Goal: Transaction & Acquisition: Obtain resource

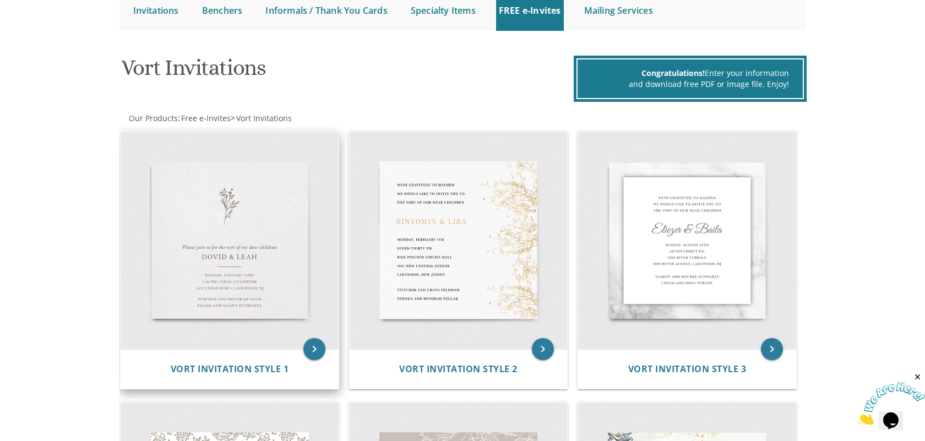
scroll to position [125, 0]
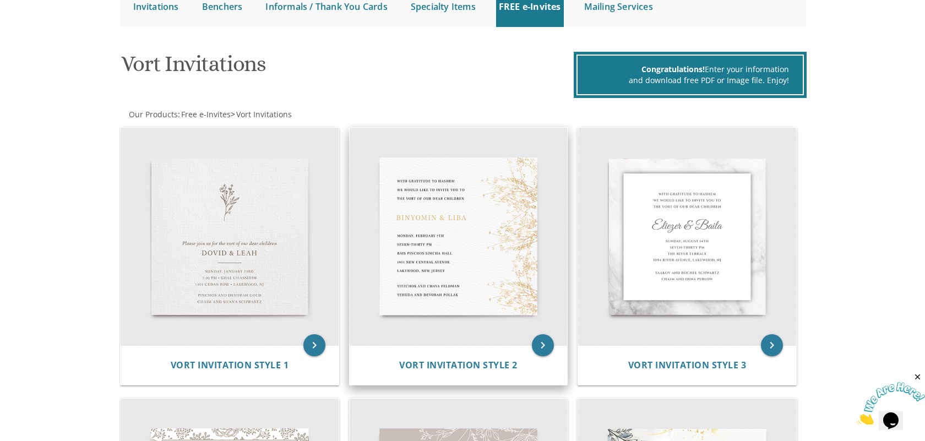
click at [505, 268] on img at bounding box center [459, 237] width 218 height 218
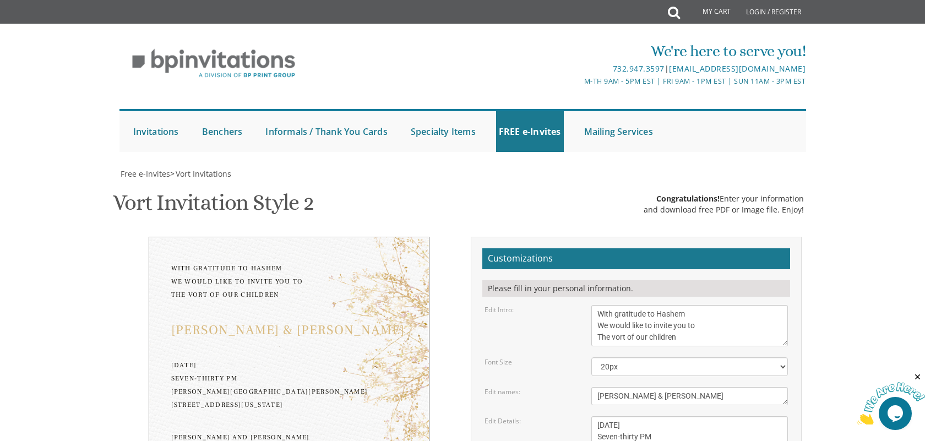
scroll to position [94, 0]
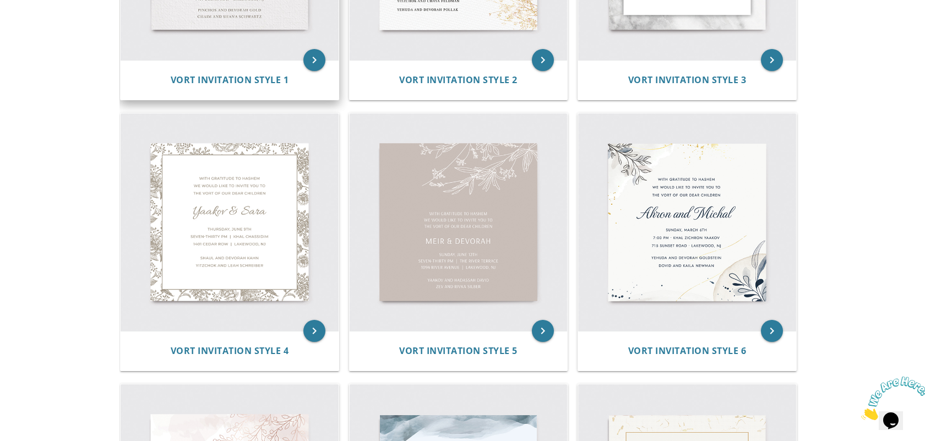
scroll to position [411, 0]
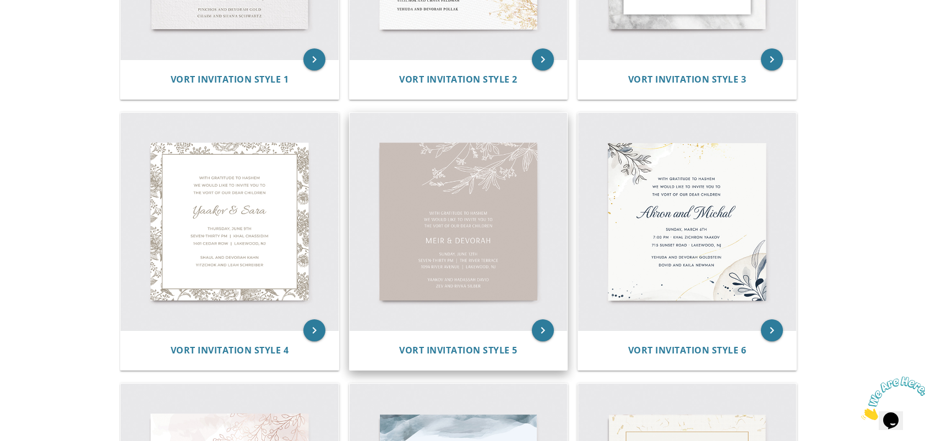
click at [491, 185] on img at bounding box center [459, 222] width 218 height 218
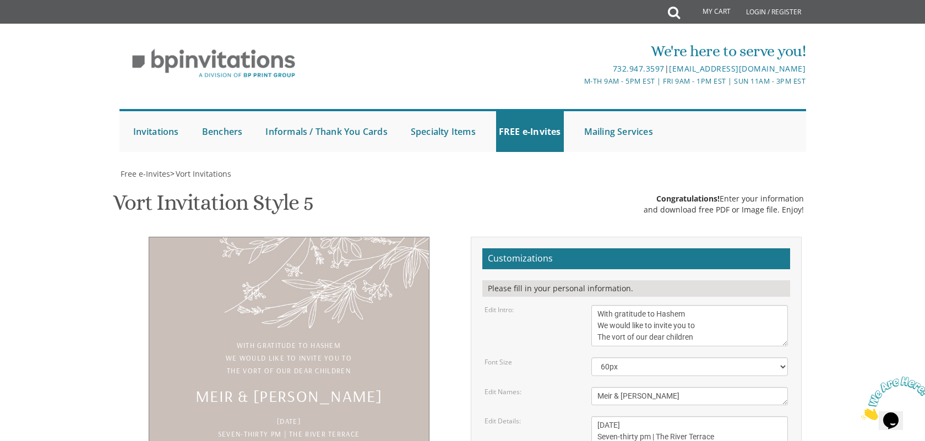
scroll to position [118, 0]
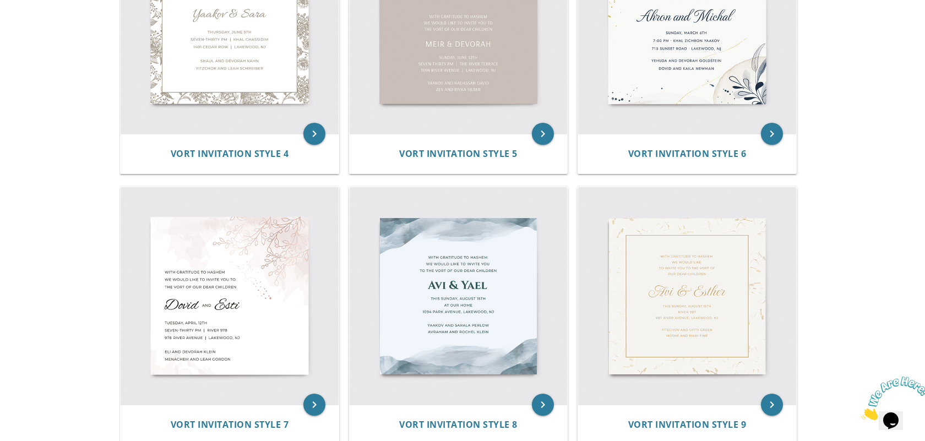
scroll to position [678, 0]
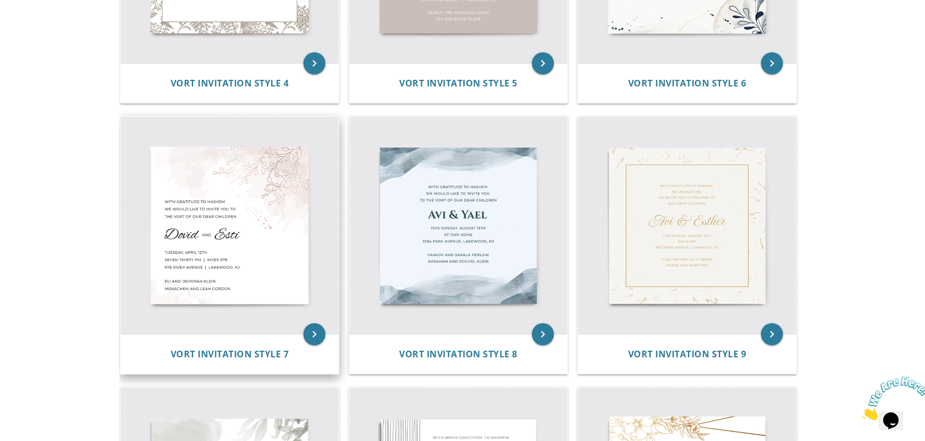
click at [283, 276] on img at bounding box center [230, 226] width 218 height 218
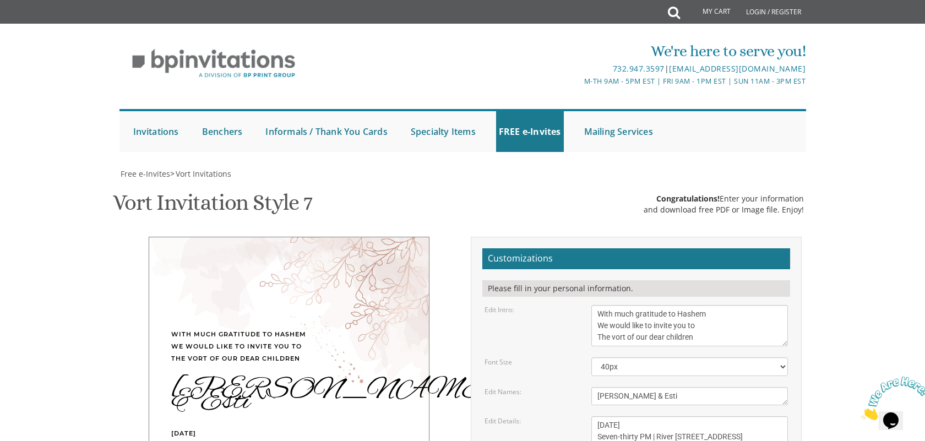
scroll to position [137, 0]
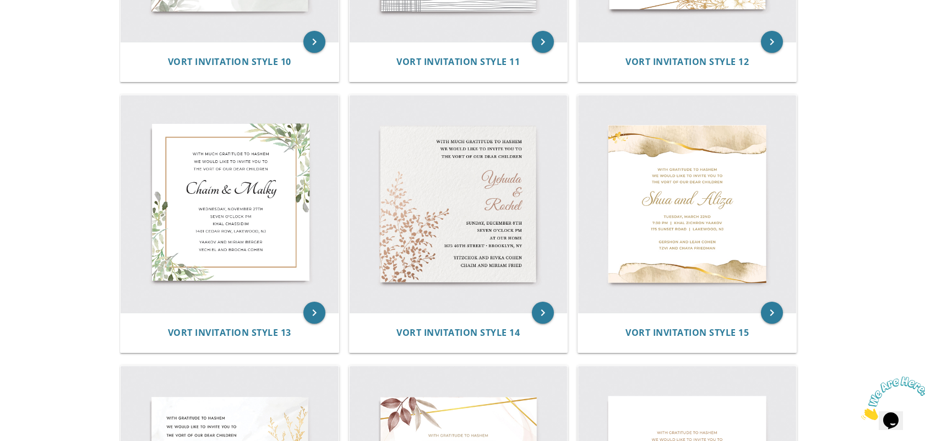
scroll to position [1254, 0]
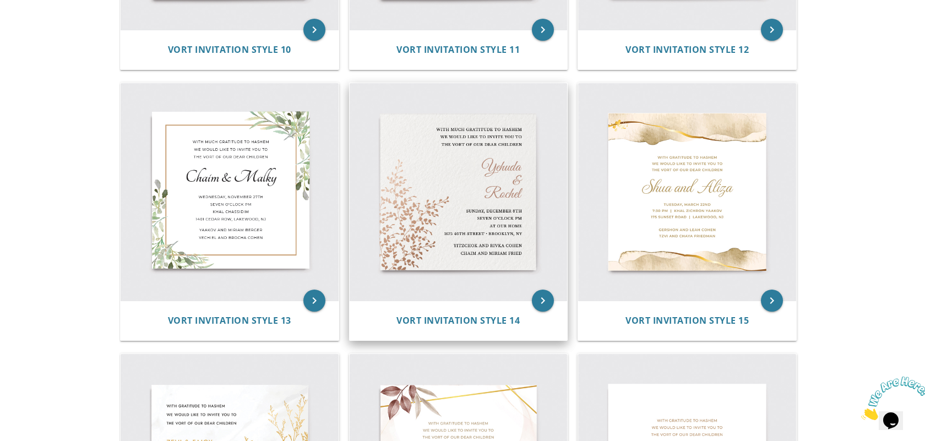
click at [544, 134] on img at bounding box center [459, 192] width 218 height 218
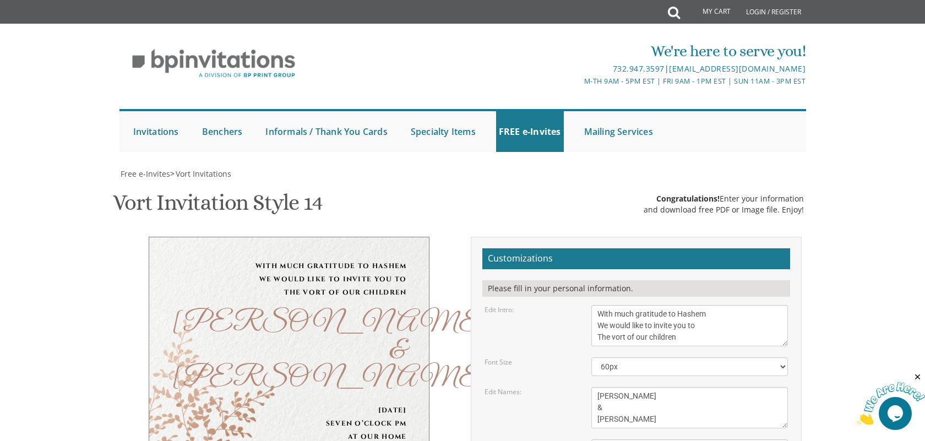
scroll to position [125, 0]
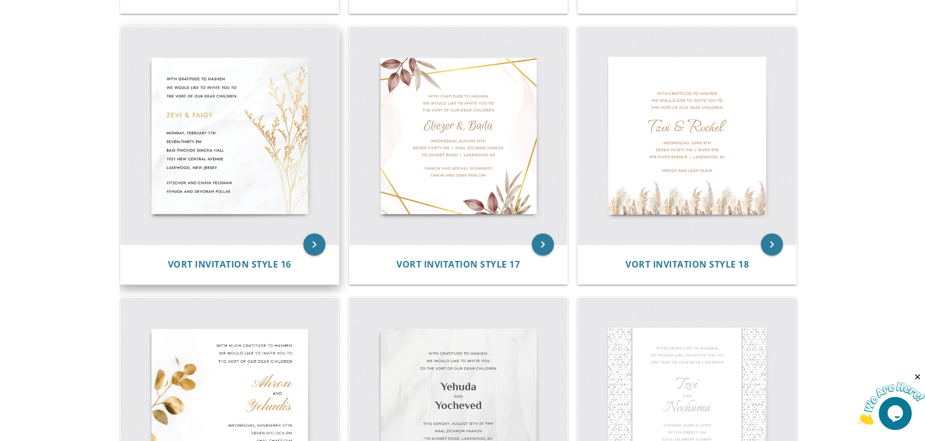
scroll to position [1556, 0]
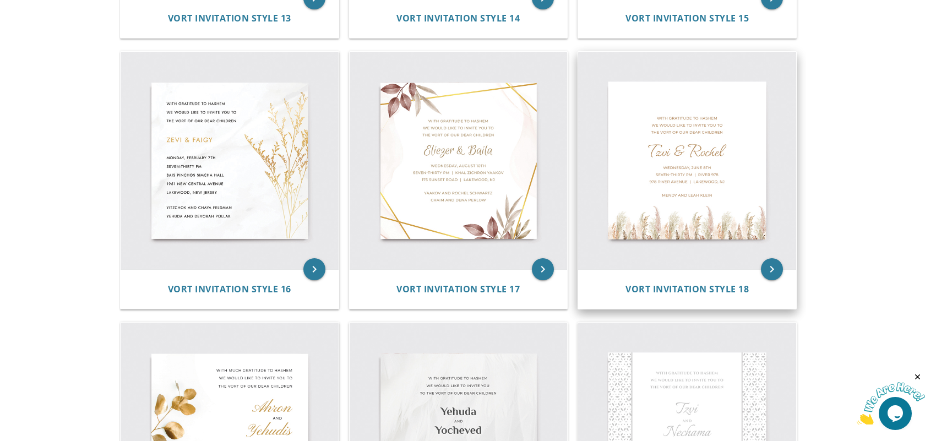
click at [741, 168] on img at bounding box center [687, 161] width 218 height 218
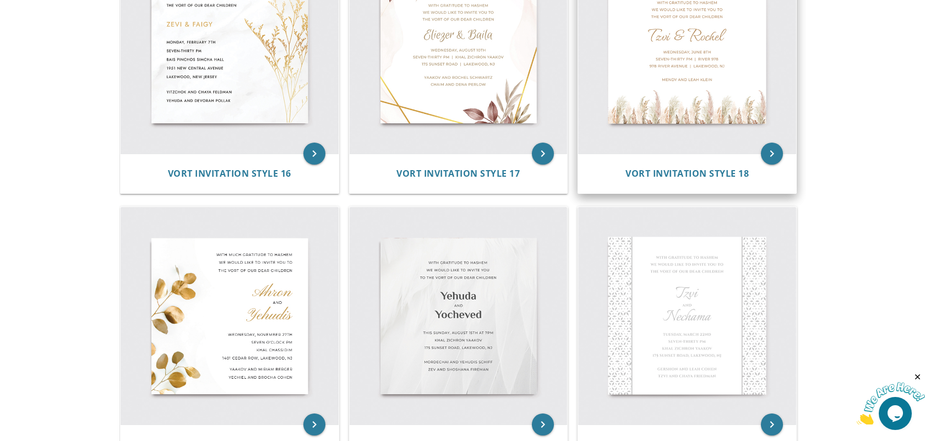
scroll to position [1688, 0]
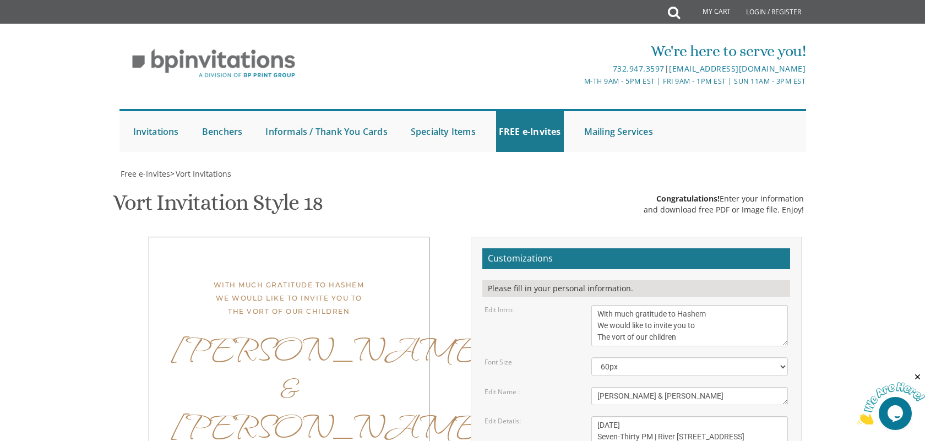
scroll to position [159, 0]
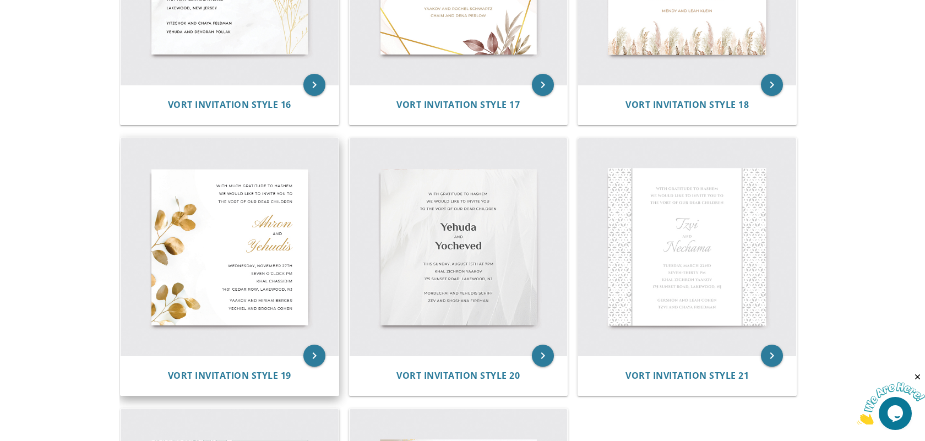
scroll to position [1740, 0]
click at [262, 205] on img at bounding box center [230, 248] width 218 height 218
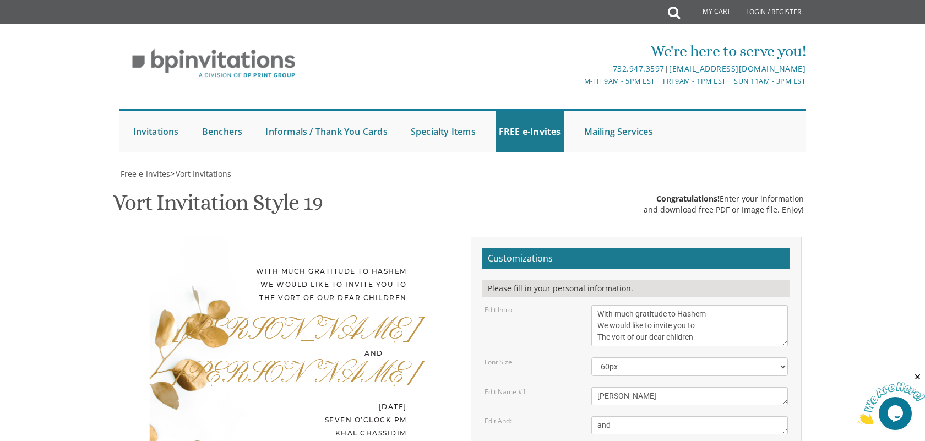
scroll to position [243, 0]
drag, startPoint x: 711, startPoint y: 267, endPoint x: 588, endPoint y: 270, distance: 122.9
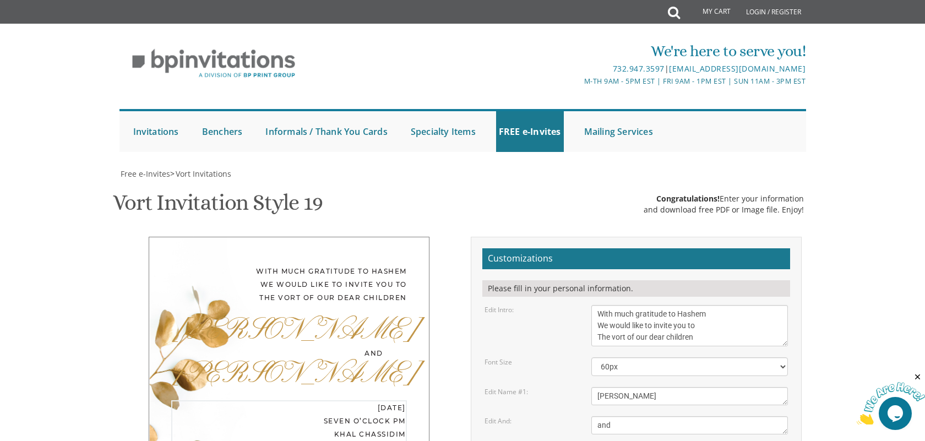
drag, startPoint x: 660, startPoint y: 295, endPoint x: 596, endPoint y: 300, distance: 64.1
drag, startPoint x: 630, startPoint y: 279, endPoint x: 578, endPoint y: 279, distance: 52.3
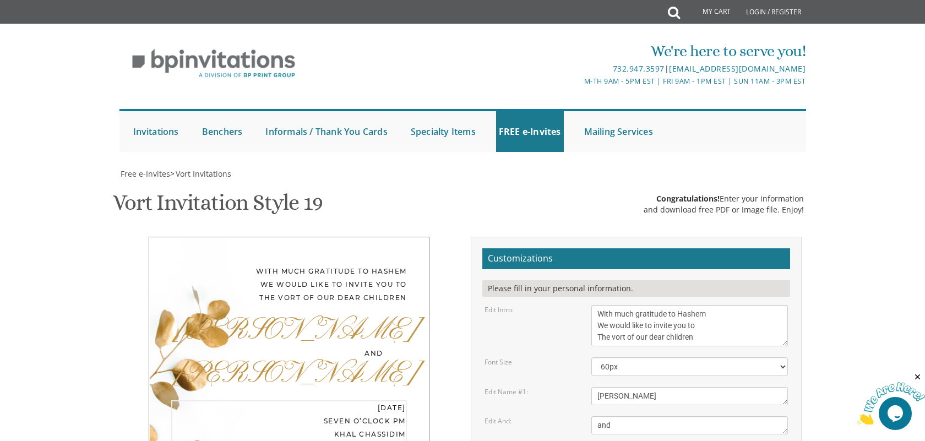
type textarea "Tuesday, August 12th Eight Thirty PM Khal Chassidim Monsey, NY"
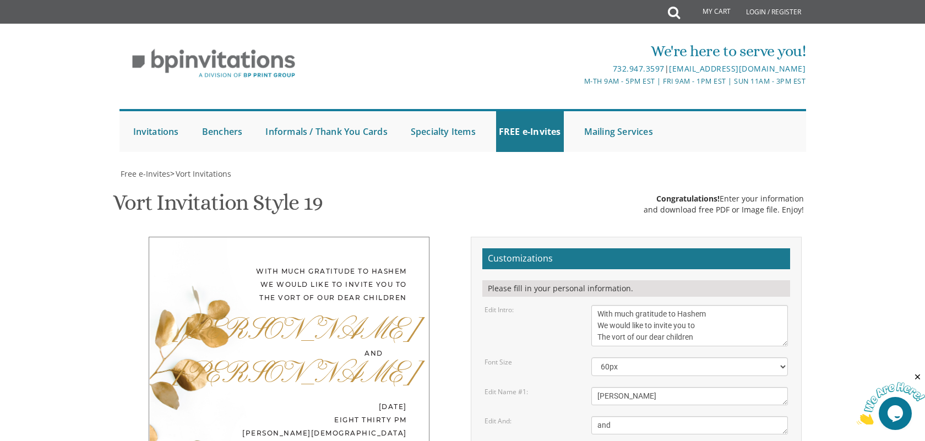
type textarea "Yechiel and Brocha Cohen"
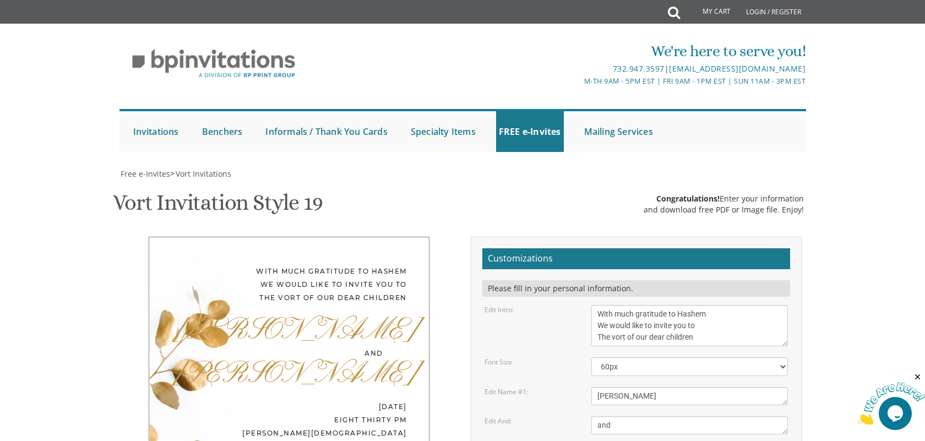
scroll to position [210, 0]
type textarea "Mendy and Fraidy Jacobowitz Menachem and Weiss"
click at [722, 305] on textarea "With much gratitude to Hashem We would like to invite you to The vort of our de…" at bounding box center [690, 325] width 197 height 41
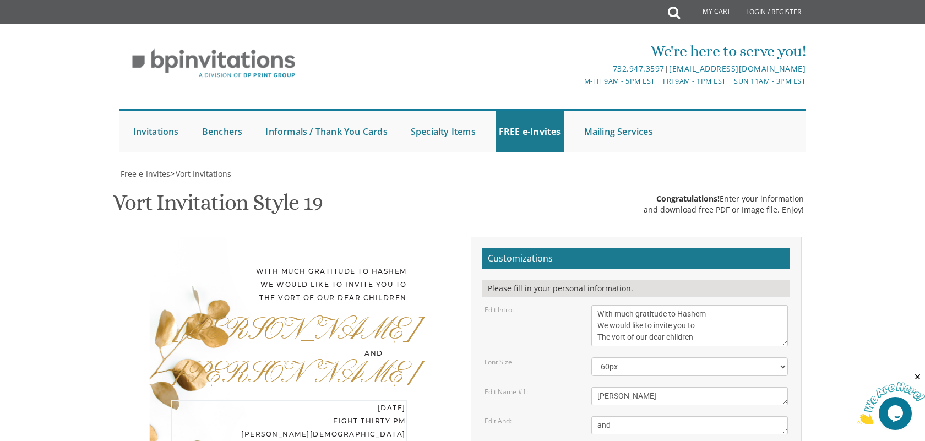
scroll to position [0, 0]
type textarea "Tuesday, August 12th Eight Thirty PM Khal Chassidim Monsey, NY"
click at [915, 376] on icon "Close" at bounding box center [918, 377] width 10 height 10
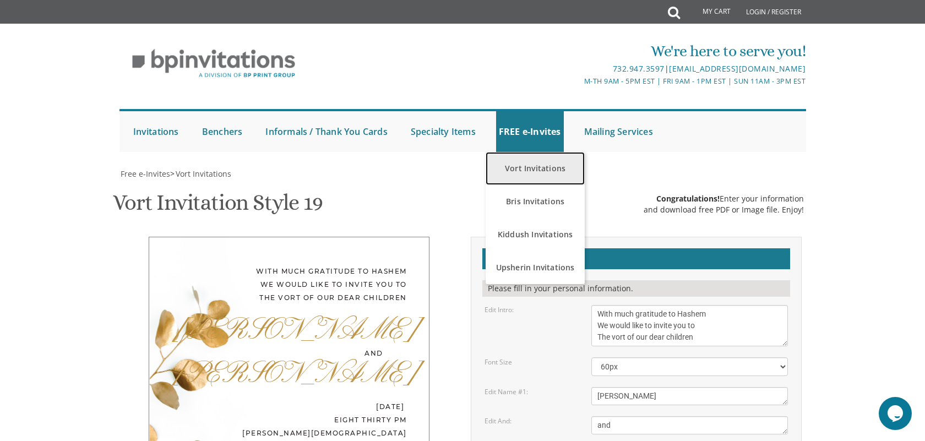
click at [532, 152] on link "Vort Invitations" at bounding box center [535, 168] width 99 height 33
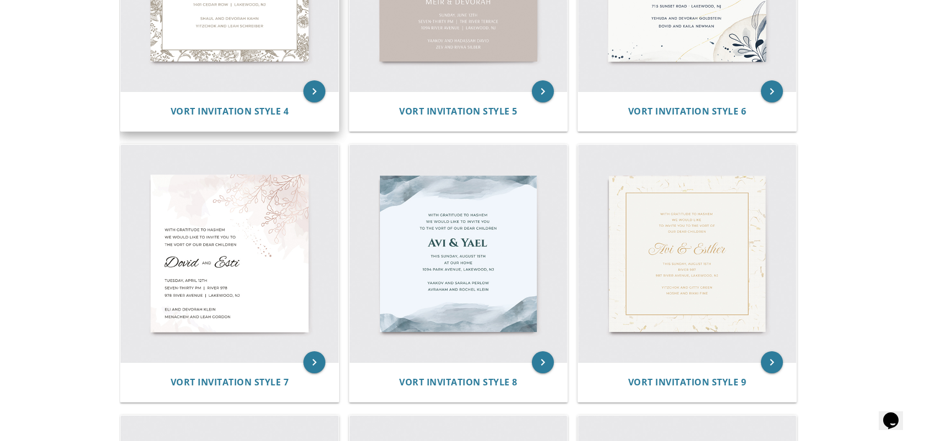
scroll to position [653, 0]
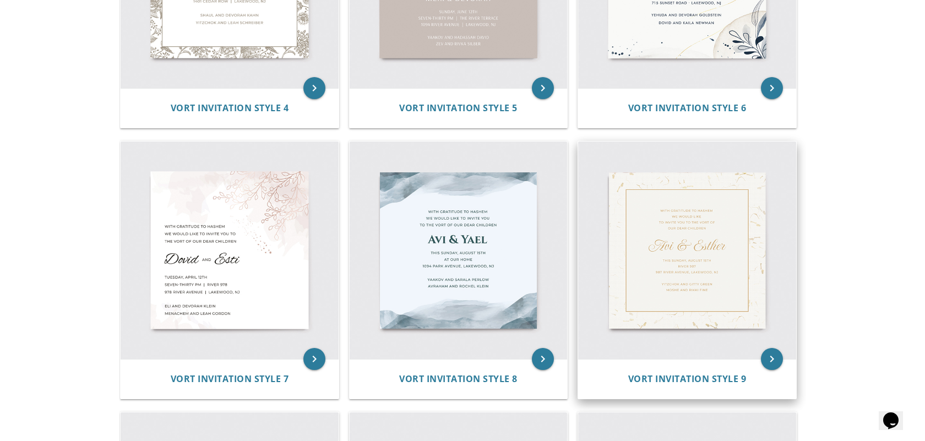
click at [618, 220] on img at bounding box center [687, 251] width 218 height 218
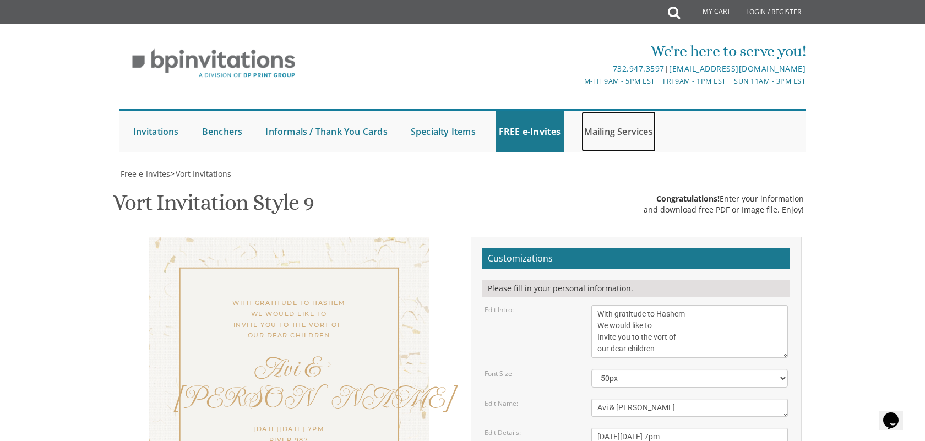
click at [631, 128] on link "Mailing Services" at bounding box center [619, 131] width 74 height 41
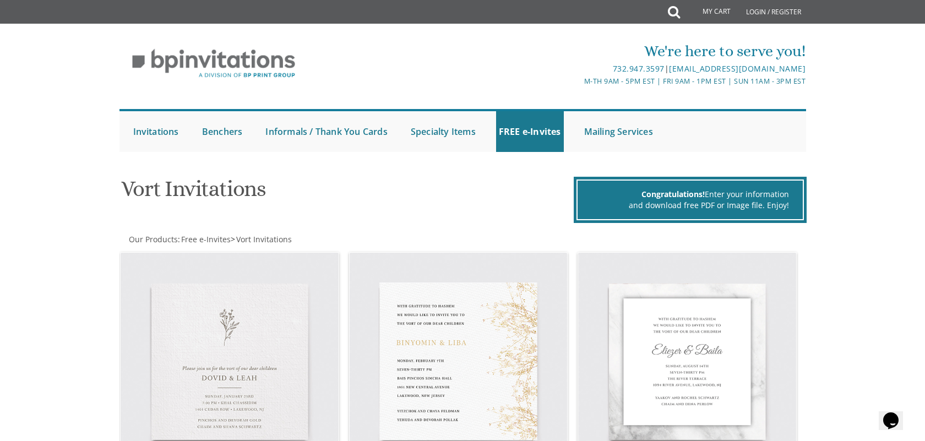
scroll to position [153, 0]
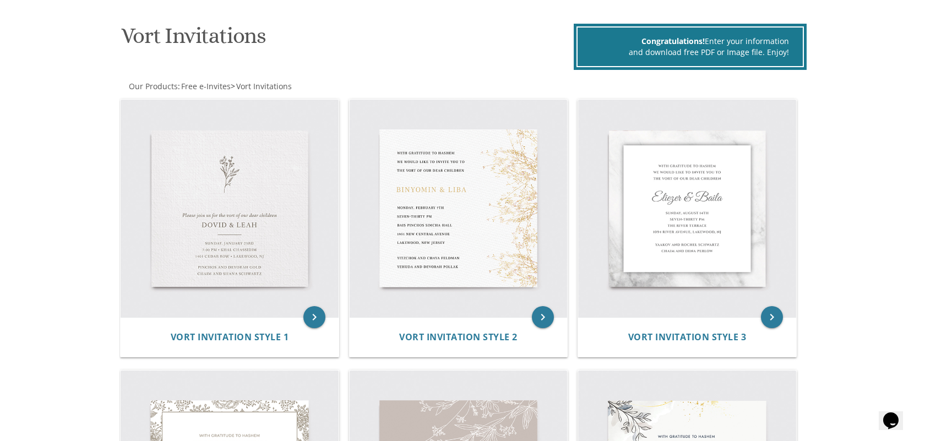
click at [717, 36] on div "Congratulations! Enter your information" at bounding box center [691, 41] width 198 height 11
click at [636, 41] on div "Congratulations! Enter your information" at bounding box center [691, 41] width 198 height 11
drag, startPoint x: 638, startPoint y: 41, endPoint x: 790, endPoint y: 56, distance: 152.8
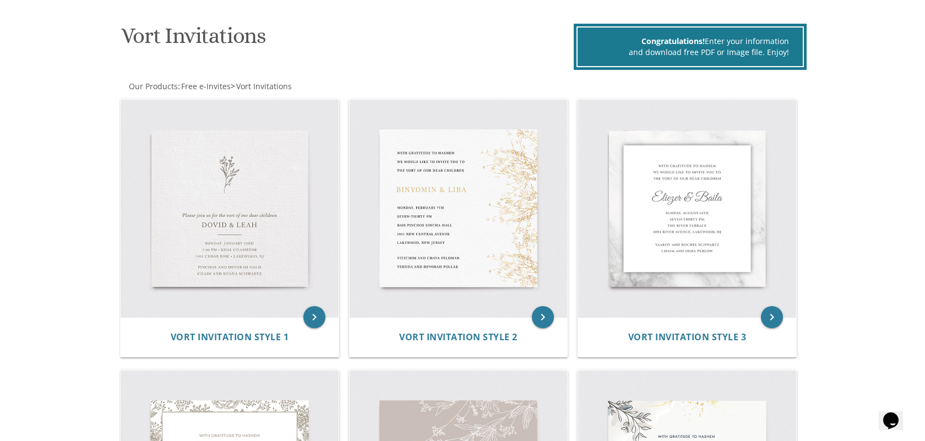
click at [790, 56] on div "Congratulations! Enter your information and download free PDF or Image file. En…" at bounding box center [691, 46] width 228 height 41
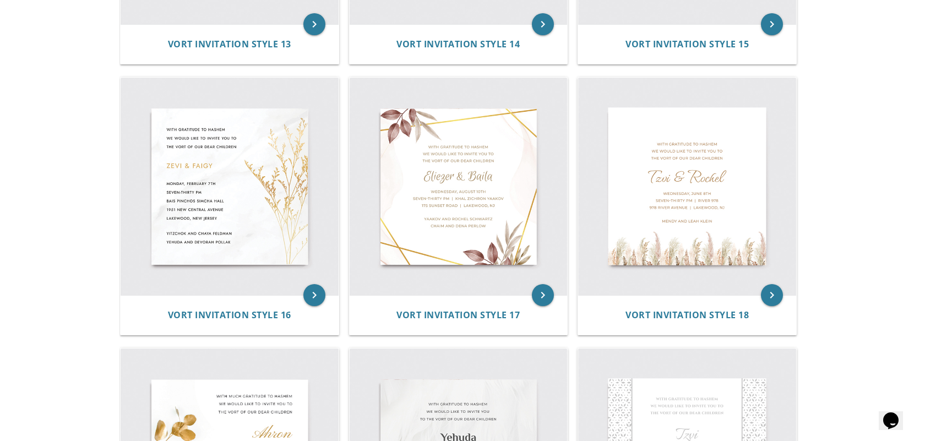
scroll to position [1531, 0]
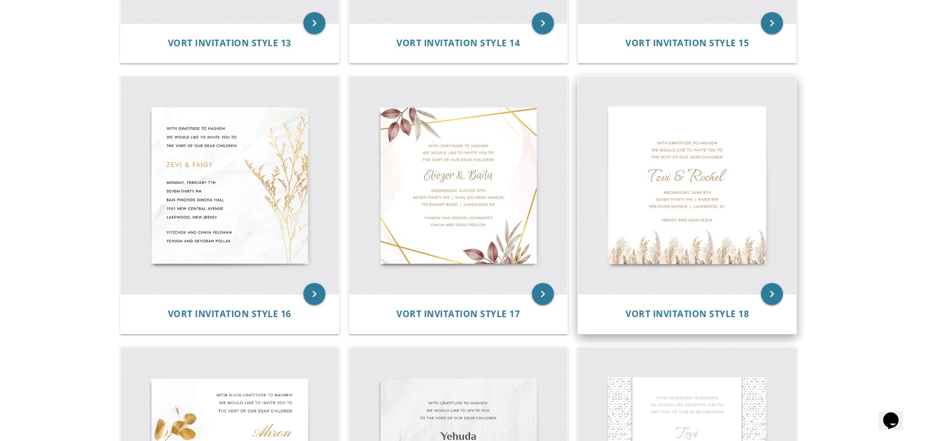
click at [686, 203] on img at bounding box center [687, 186] width 218 height 218
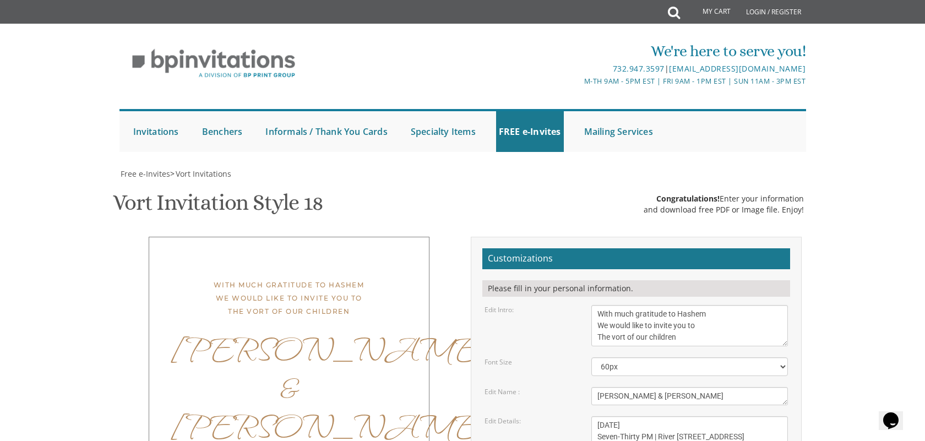
click at [695, 416] on textarea "[DATE] Seven-Thirty PM | River [STREET_ADDRESS]" at bounding box center [690, 436] width 197 height 41
click at [715, 416] on textarea "[DATE] Seven-Thirty PM | River [STREET_ADDRESS]" at bounding box center [690, 436] width 197 height 41
click at [708, 416] on textarea "[DATE] Seven-Thirty PM | River [STREET_ADDRESS]" at bounding box center [690, 436] width 197 height 41
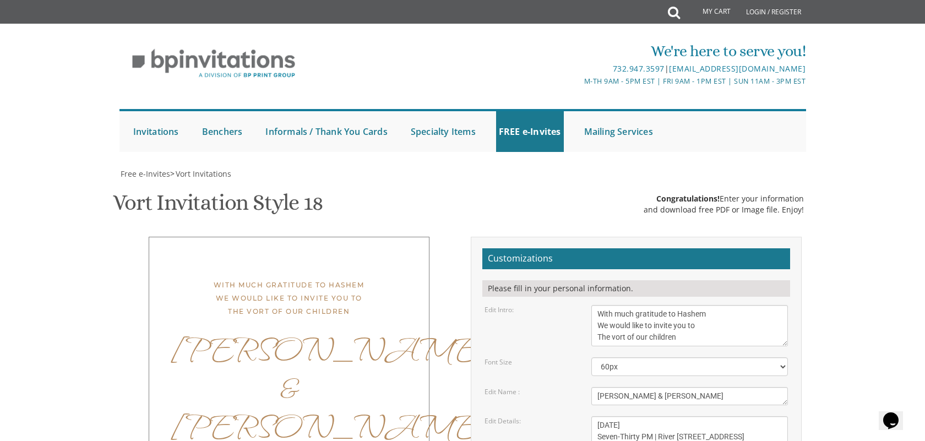
click at [708, 416] on textarea "[DATE] Seven-Thirty PM | River [STREET_ADDRESS]" at bounding box center [690, 436] width 197 height 41
click at [657, 416] on textarea "[DATE] Seven-Thirty PM | River [STREET_ADDRESS]" at bounding box center [690, 436] width 197 height 41
click at [731, 416] on textarea "[DATE] Seven-Thirty PM | River [STREET_ADDRESS]" at bounding box center [690, 436] width 197 height 41
type textarea "[DATE] Eight-Thirty PM | River [STREET_ADDRESS]"
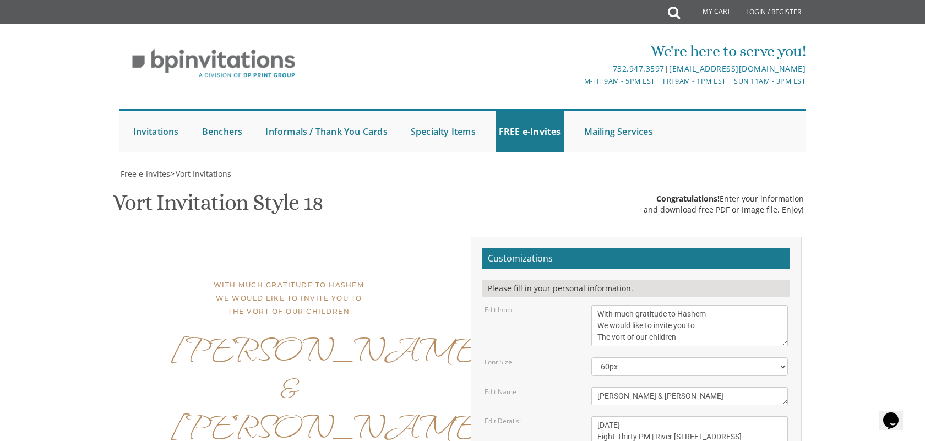
click at [718, 254] on form "Customizations Please fill in your personal information. Edit Intro: With much …" at bounding box center [637, 422] width 308 height 348
click at [656, 387] on textarea "[PERSON_NAME] & [PERSON_NAME]" at bounding box center [690, 396] width 197 height 18
type textarea "[PERSON_NAME] & [PERSON_NAME]"
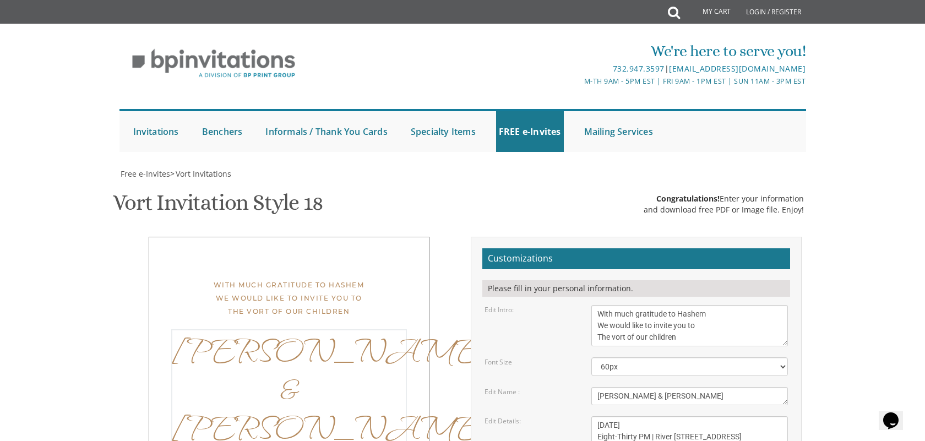
click at [698, 416] on textarea "[DATE] Seven-Thirty PM | River [STREET_ADDRESS]" at bounding box center [690, 436] width 197 height 41
click at [660, 416] on textarea "[DATE] Seven-Thirty PM | River [STREET_ADDRESS]" at bounding box center [690, 436] width 197 height 41
type textarea "[DATE] Eight-Thirty PM | [GEOGRAPHIC_DATA] [STREET_ADDRESS]"
click at [315, 329] on div "[PERSON_NAME] & [PERSON_NAME]" at bounding box center [289, 387] width 236 height 116
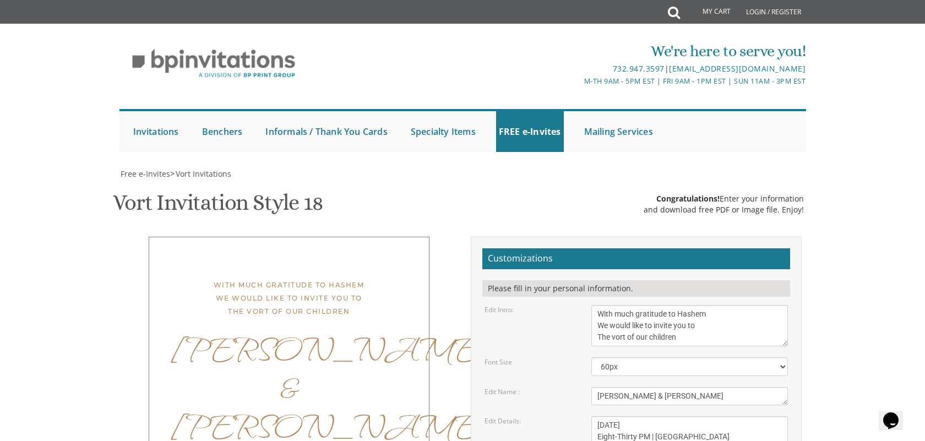
click at [315, 329] on div "[PERSON_NAME] & [PERSON_NAME]" at bounding box center [289, 387] width 236 height 116
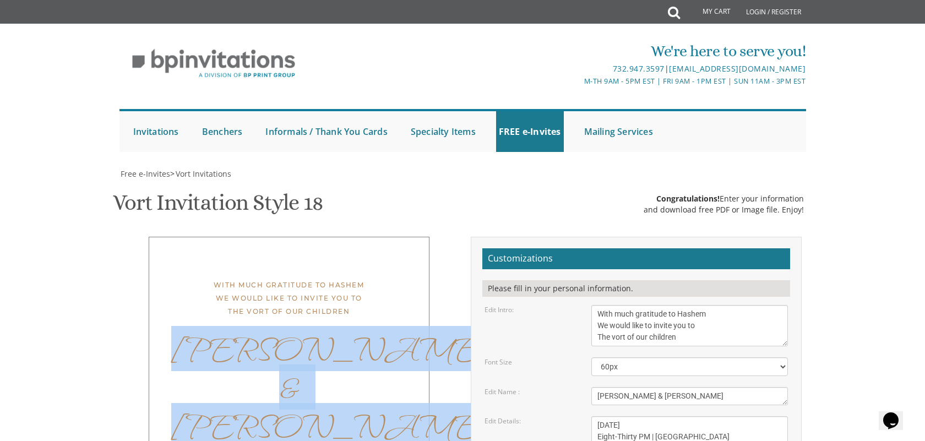
click at [315, 329] on div "[PERSON_NAME] & [PERSON_NAME]" at bounding box center [289, 387] width 236 height 116
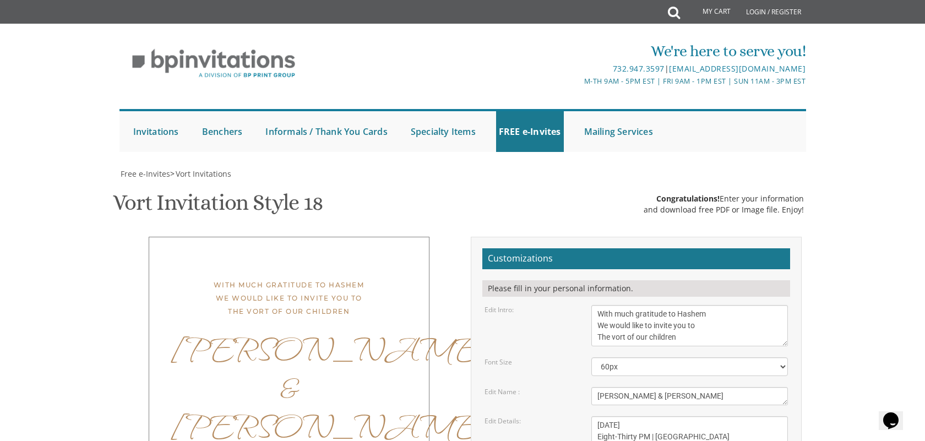
scroll to position [184, 0]
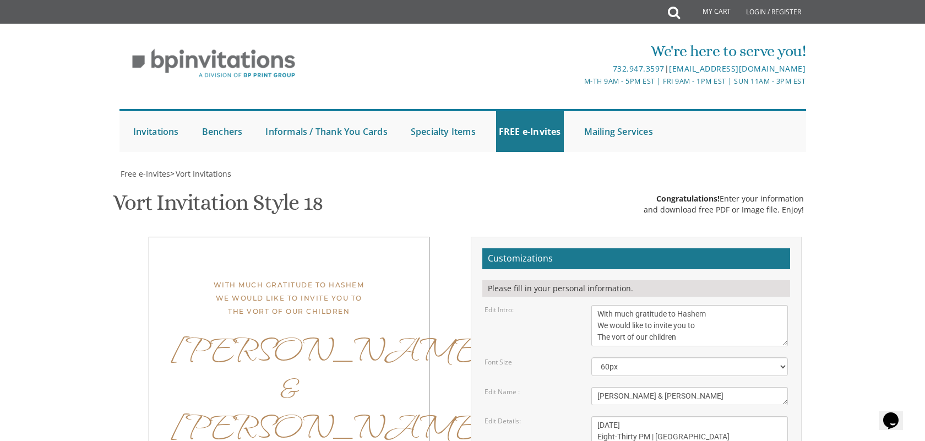
type textarea "[PERSON_NAME] and [PERSON_NAME] [PERSON_NAME] and [PERSON_NAME]"
click at [722, 305] on textarea "With much gratitude to Hashem We would like to invite you to The vort of our ch…" at bounding box center [690, 325] width 197 height 41
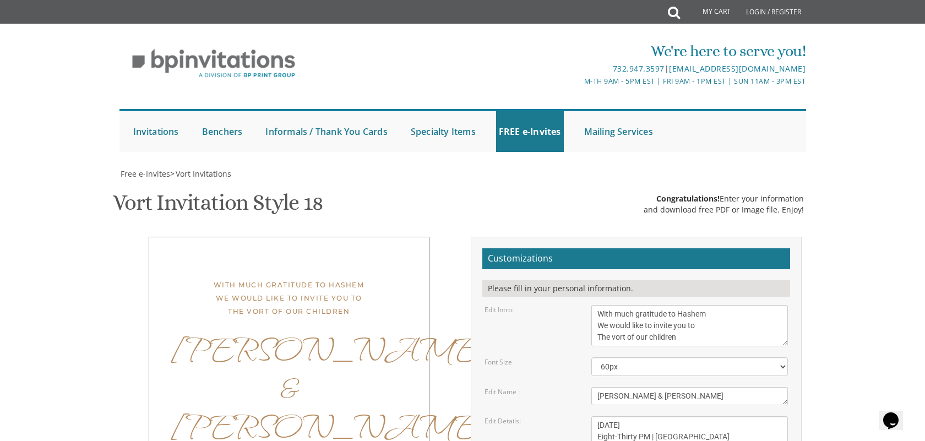
click at [722, 305] on textarea "With much gratitude to Hashem We would like to invite you to The vort of our ch…" at bounding box center [690, 325] width 197 height 41
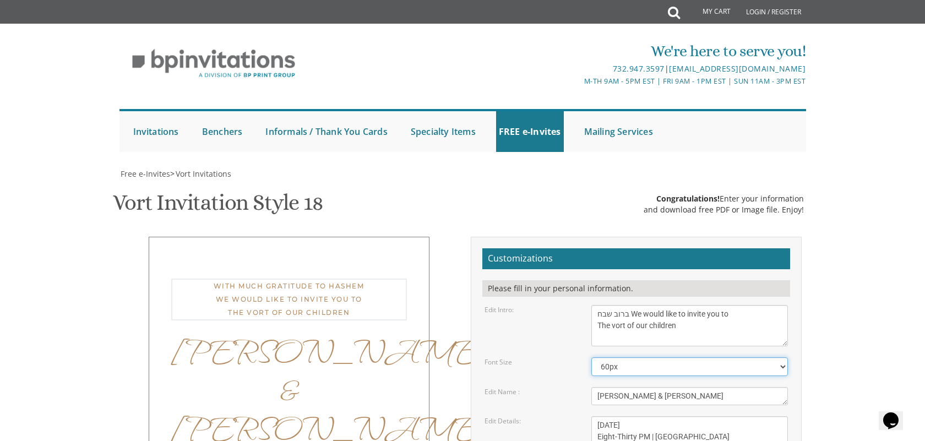
click at [635, 358] on select "40px 50px 60px 70px 80px" at bounding box center [690, 367] width 197 height 19
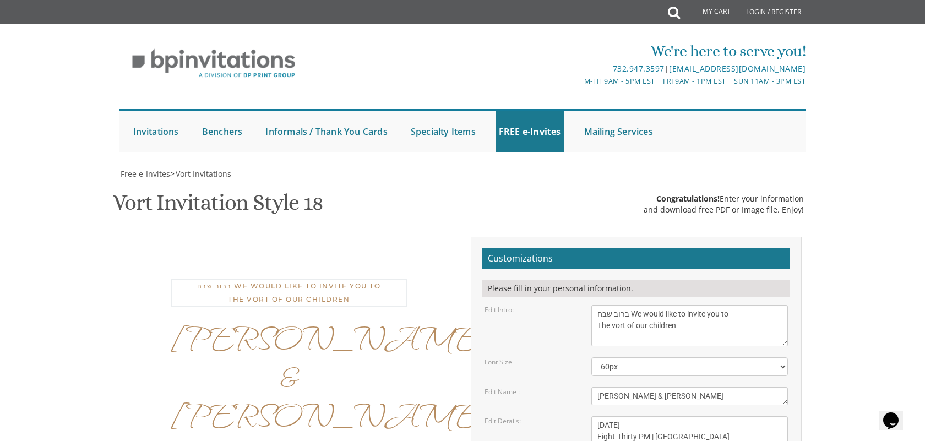
drag, startPoint x: 633, startPoint y: 173, endPoint x: 594, endPoint y: 173, distance: 39.1
click at [594, 305] on textarea "With much gratitude to Hashem We would like to invite you to The vort of our ch…" at bounding box center [690, 325] width 197 height 41
click at [703, 358] on select "40px 50px 60px 70px 80px" at bounding box center [690, 367] width 197 height 19
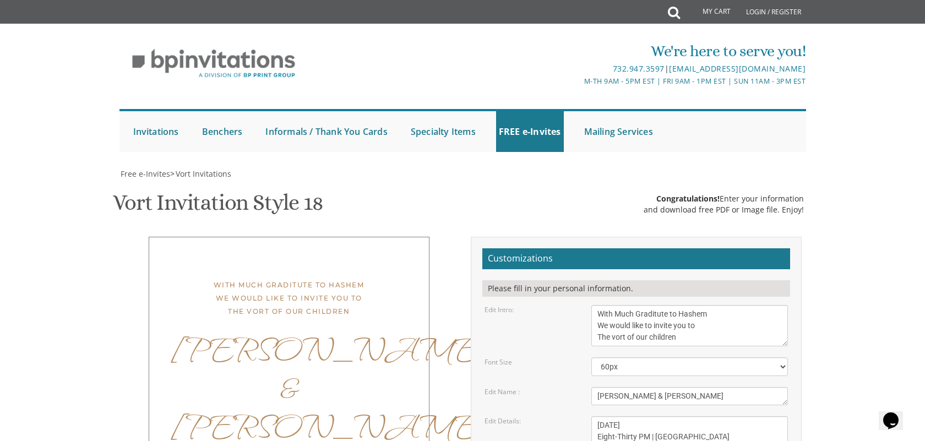
click at [723, 305] on textarea "With much gratitude to Hashem We would like to invite you to The vort of our ch…" at bounding box center [690, 325] width 197 height 41
click at [721, 305] on textarea "With much gratitude to Hashem We would like to invite you to The vort of our ch…" at bounding box center [690, 325] width 197 height 41
click at [597, 305] on textarea "With much gratitude to Hashem We would like to invite you to The vort of our ch…" at bounding box center [690, 325] width 197 height 41
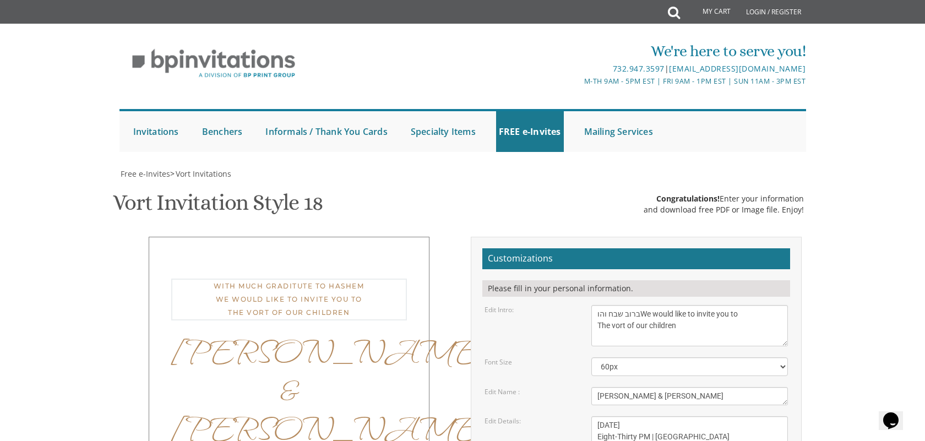
scroll to position [150, 0]
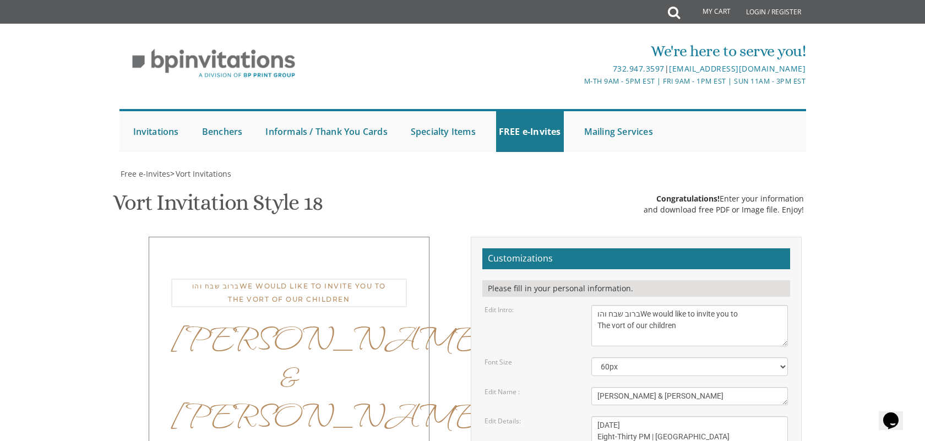
click at [597, 305] on textarea "With much gratitude to Hashem We would like to invite you to The vort of our ch…" at bounding box center [690, 325] width 197 height 41
drag, startPoint x: 642, startPoint y: 164, endPoint x: 593, endPoint y: 165, distance: 48.5
click at [593, 305] on textarea "With much gratitude to Hashem We would like to invite you to The vort of our ch…" at bounding box center [690, 325] width 197 height 41
click at [734, 305] on textarea "With much gratitude to Hashem We would like to invite you to The vort of our ch…" at bounding box center [690, 325] width 197 height 41
type textarea "ברוב שבח והודעה לה׳ We would like to invite you to The vort of our children"
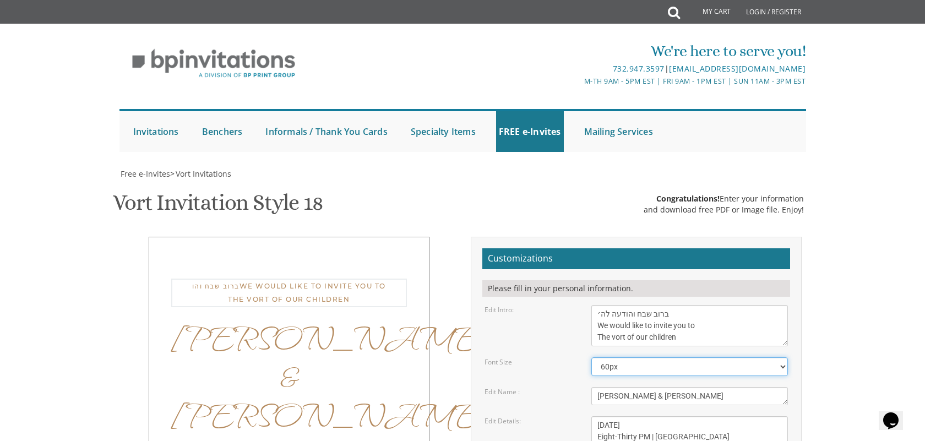
click at [726, 358] on select "40px 50px 60px 70px 80px" at bounding box center [690, 367] width 197 height 19
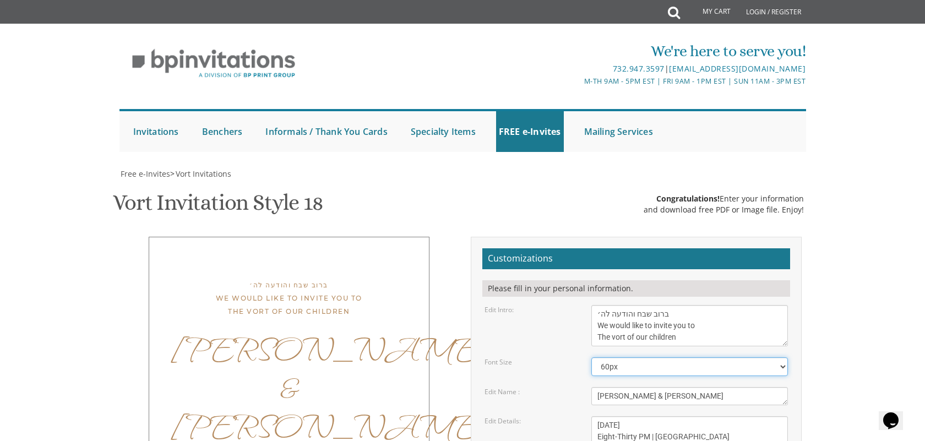
click at [733, 358] on select "40px 50px 60px 70px 80px" at bounding box center [690, 367] width 197 height 19
click at [709, 358] on select "40px 50px 60px 70px 80px" at bounding box center [690, 367] width 197 height 19
select select "60px"
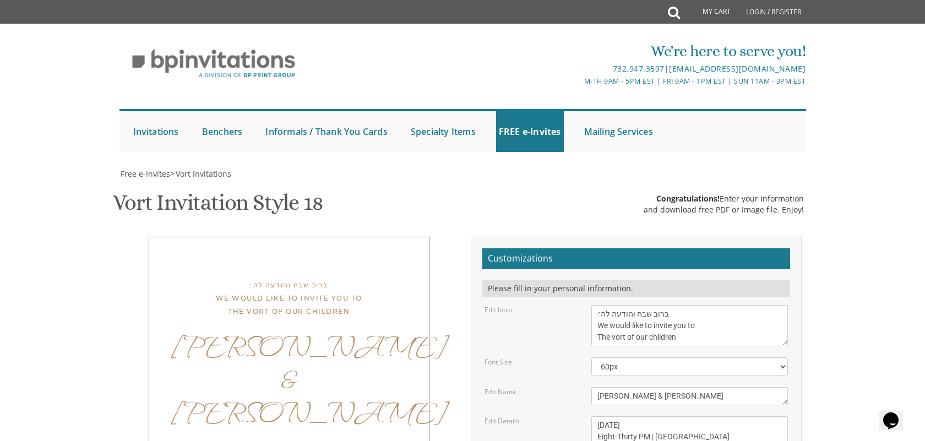
click at [806, 237] on div "Customizations Please fill in your personal information. Edit Intro: With much …" at bounding box center [637, 426] width 348 height 378
click at [627, 305] on textarea "With much gratitude to Hashem We would like to invite you to The vort of our ch…" at bounding box center [690, 325] width 197 height 41
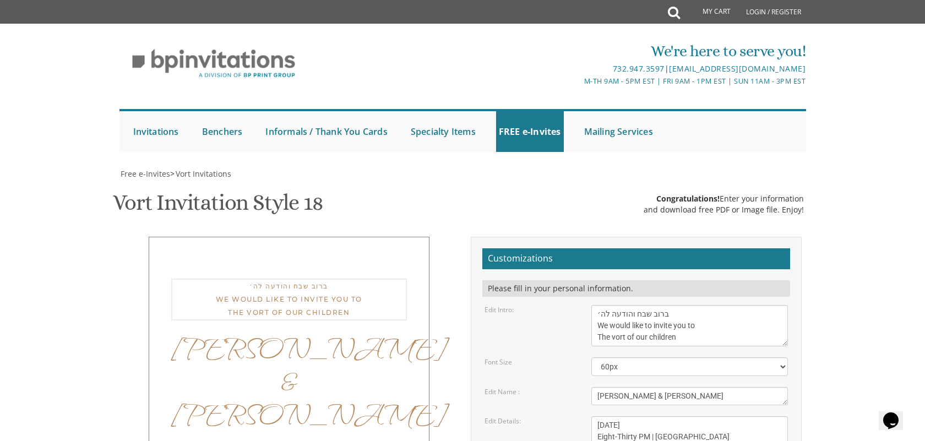
paste textarea "' להשי"ת"
click at [724, 305] on textarea "With much gratitude to Hashem We would like to invite you to The vort of our ch…" at bounding box center [690, 325] width 197 height 41
type textarea "ברוב שבח והודי' להשי"ת We would like to invite you to The vort of our children"
click at [752, 416] on textarea "Wednesday, June 8th Seven-Thirty PM | River 978 978 River Avenue | Lakewood, NJ" at bounding box center [690, 436] width 197 height 41
click at [701, 416] on textarea "Wednesday, June 8th Seven-Thirty PM | River 978 978 River Avenue | Lakewood, NJ" at bounding box center [690, 436] width 197 height 41
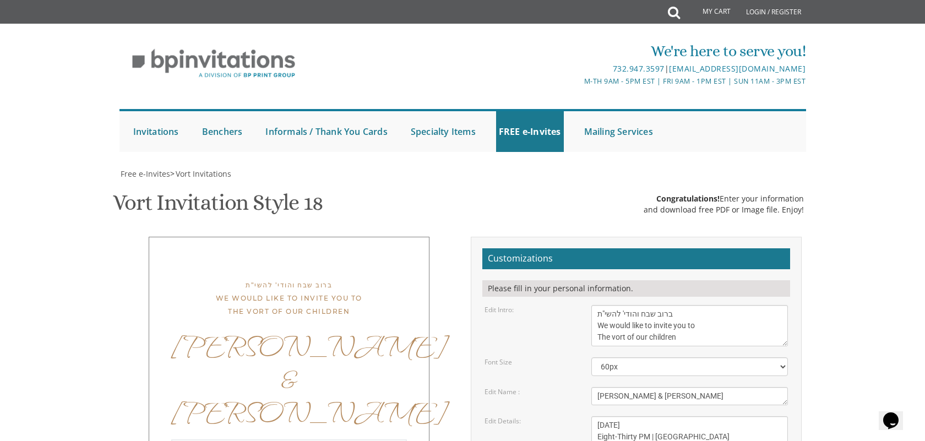
click at [631, 416] on textarea "Wednesday, June 8th Seven-Thirty PM | River 978 978 River Avenue | Lakewood, NJ" at bounding box center [690, 436] width 197 height 41
click at [720, 358] on select "40px 50px 60px 70px 80px" at bounding box center [690, 367] width 197 height 19
click at [726, 416] on textarea "Wednesday, June 8th Seven-Thirty PM | River 978 978 River Avenue | Lakewood, NJ" at bounding box center [690, 436] width 197 height 41
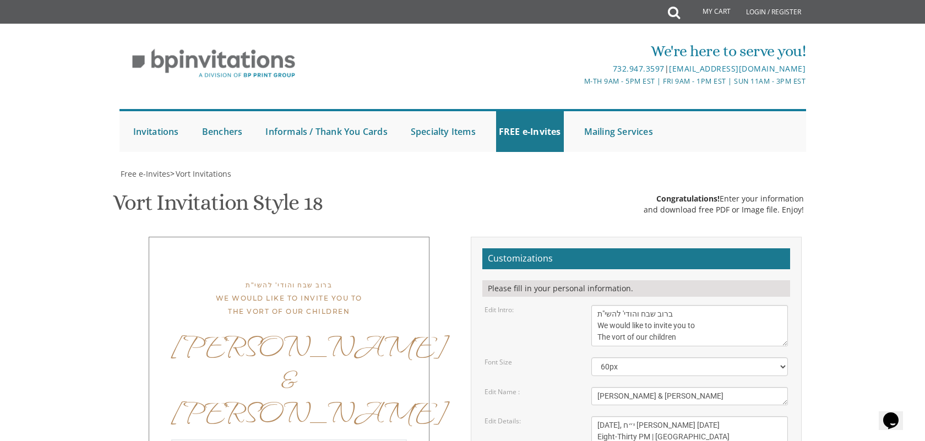
type textarea "[DATE], י״ח [PERSON_NAME] [DATE] Eight-Thirty PM | [GEOGRAPHIC_DATA] [STREET_AD…"
click at [136, 397] on div "ברוב שבח והודי' להשי"ת We would like to invite you to The vort of our children …" at bounding box center [462, 426] width 695 height 378
drag, startPoint x: 706, startPoint y: 154, endPoint x: 570, endPoint y: 124, distance: 138.7
click at [570, 305] on div "Edit Intro: With much gratitude to Hashem We would like to invite you to The vo…" at bounding box center [636, 325] width 321 height 41
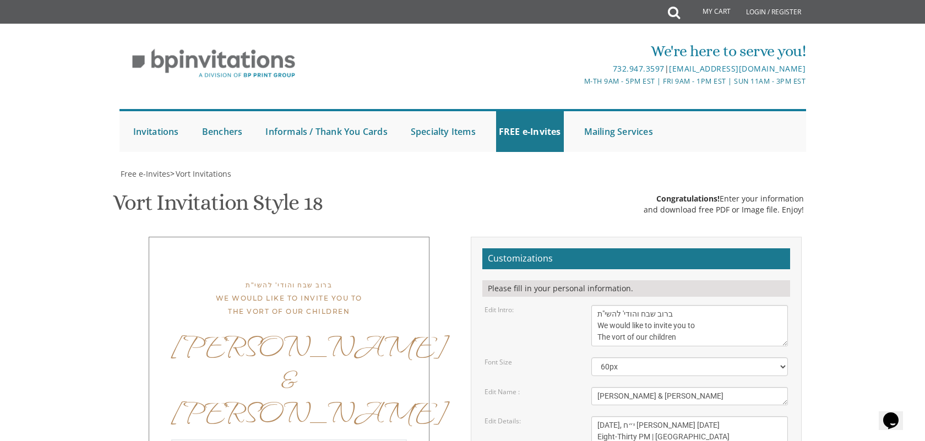
drag, startPoint x: 715, startPoint y: 264, endPoint x: 586, endPoint y: 241, distance: 131.5
click at [586, 416] on div "Wednesday, June 8th Seven-Thirty PM | River 978 978 River Avenue | Lakewood, NJ" at bounding box center [690, 436] width 214 height 41
drag, startPoint x: 702, startPoint y: 308, endPoint x: 593, endPoint y: 280, distance: 112.1
click at [593, 280] on form "Customizations Please fill in your personal information. Edit Intro: With much …" at bounding box center [637, 422] width 308 height 348
click at [465, 258] on div "Customizations Please fill in your personal information. Edit Intro: With much …" at bounding box center [637, 426] width 348 height 378
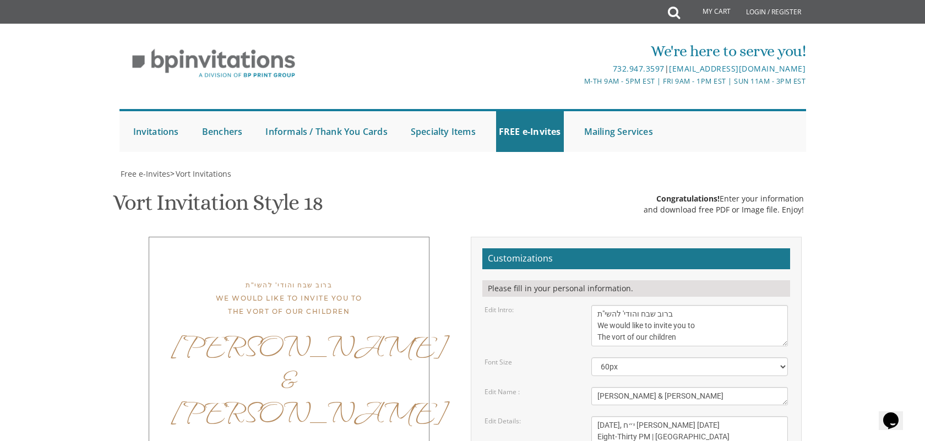
scroll to position [270, 0]
type input "chayasuri20@gmail.com"
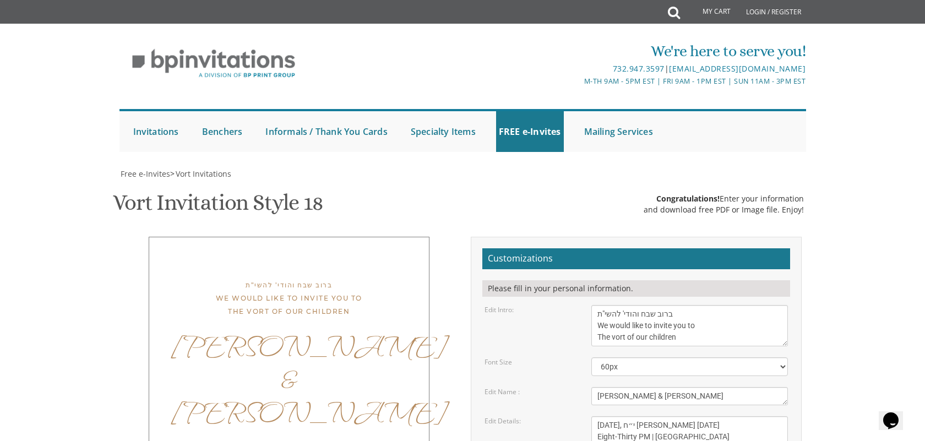
scroll to position [180, 0]
click at [661, 416] on textarea "Wednesday, June 8th Seven-Thirty PM | River 978 978 River Avenue | Lakewood, NJ" at bounding box center [690, 436] width 197 height 41
click at [657, 416] on textarea "Wednesday, June 8th Seven-Thirty PM | River 978 978 River Avenue | Lakewood, NJ" at bounding box center [690, 436] width 197 height 41
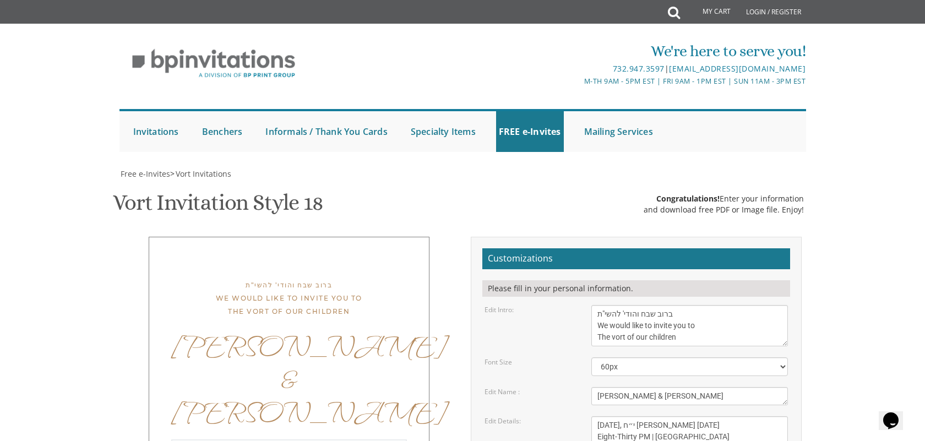
type textarea "Tuesday, י״ח מנחם אב August 12th Eight-Thirty PM | KZM Hall 153 Grandview Ave. …"
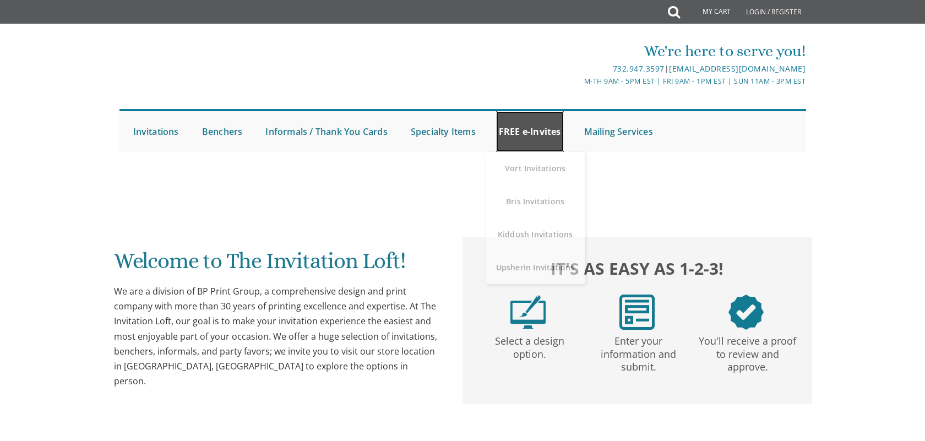
click at [519, 131] on link "FREE e-Invites" at bounding box center [530, 131] width 68 height 41
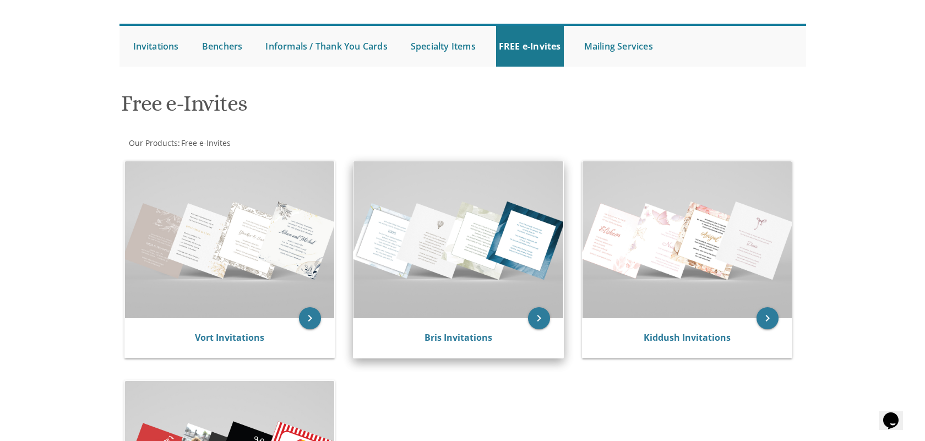
scroll to position [89, 0]
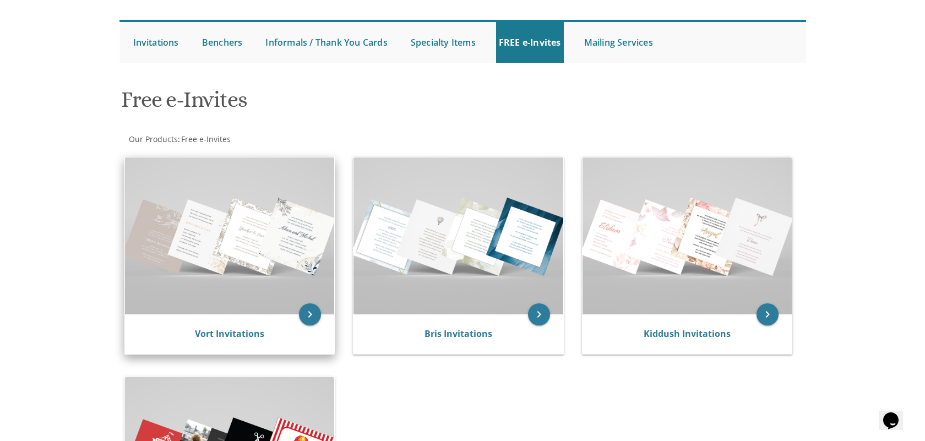
click at [274, 273] on img at bounding box center [230, 236] width 210 height 157
click at [316, 315] on icon "keyboard_arrow_right" at bounding box center [310, 315] width 22 height 22
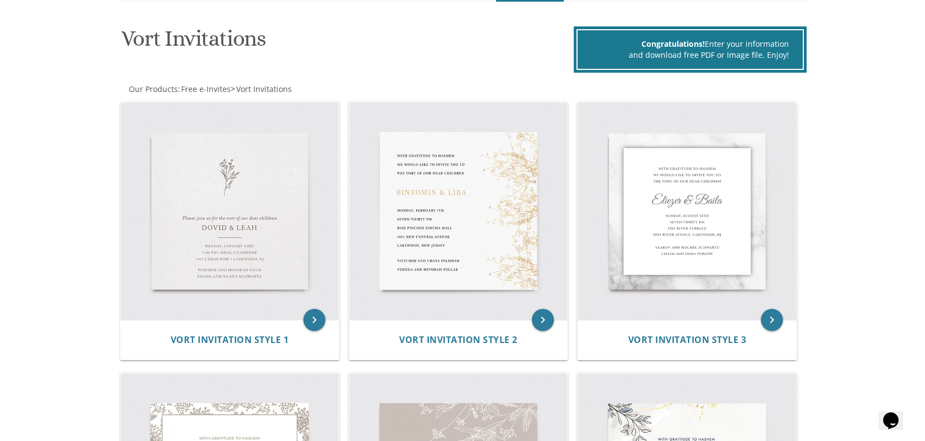
scroll to position [140, 0]
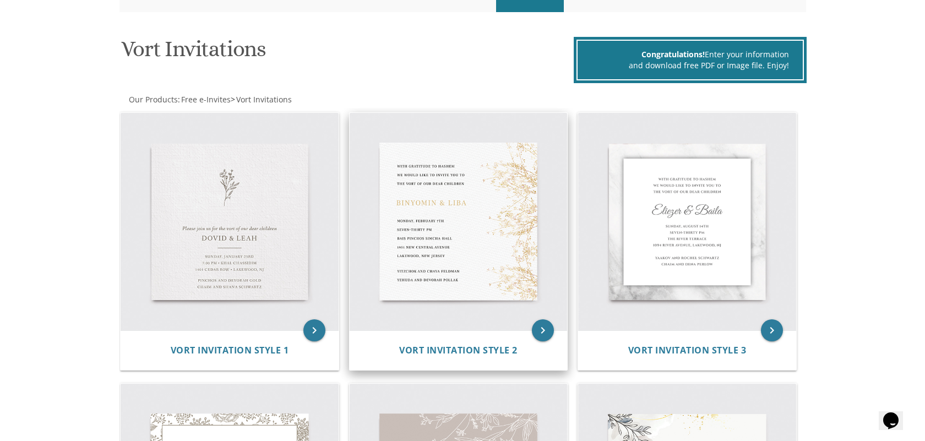
click at [423, 263] on img at bounding box center [459, 222] width 218 height 218
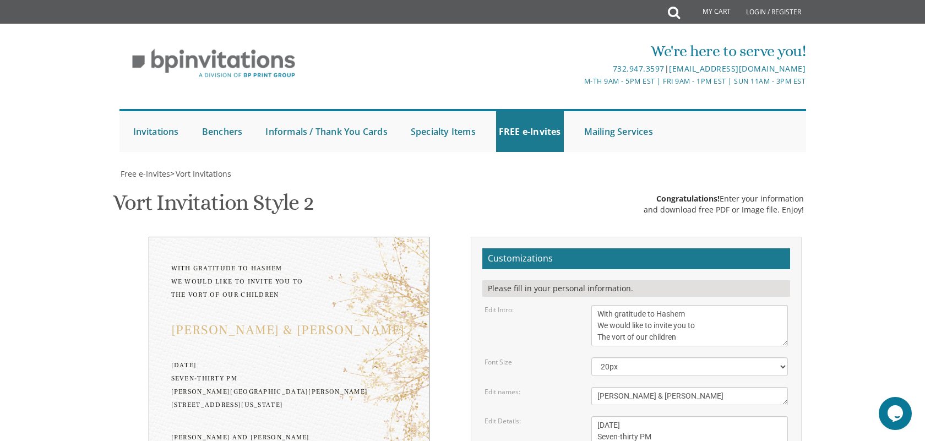
scroll to position [102, 0]
drag, startPoint x: 695, startPoint y: 238, endPoint x: 598, endPoint y: 201, distance: 104.4
click at [598, 248] on form "Customizations Please fill in your personal information. Edit Intro: With grati…" at bounding box center [637, 433] width 308 height 371
paste textarea "ברוב שבח והודי' להשי"ת"
type textarea "ברוב שבח והודי' להשי"ת We would like to invite you to The vort of our children"
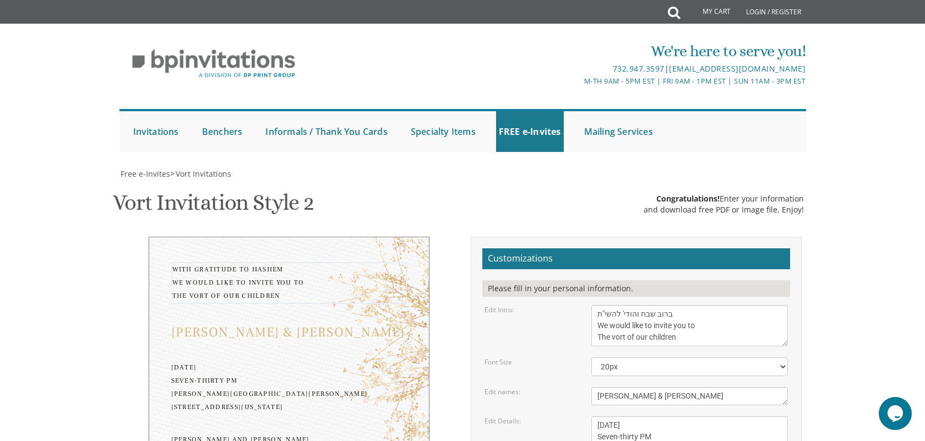
click at [703, 416] on textarea "[DATE] Seven-thirty PM [PERSON_NAME][GEOGRAPHIC_DATA][PERSON_NAME] [STREET_ADDR…" at bounding box center [690, 448] width 197 height 64
click at [687, 387] on textarea "[PERSON_NAME] & [PERSON_NAME]" at bounding box center [690, 396] width 197 height 18
type textarea "[PERSON_NAME] & [PERSON_NAME]"
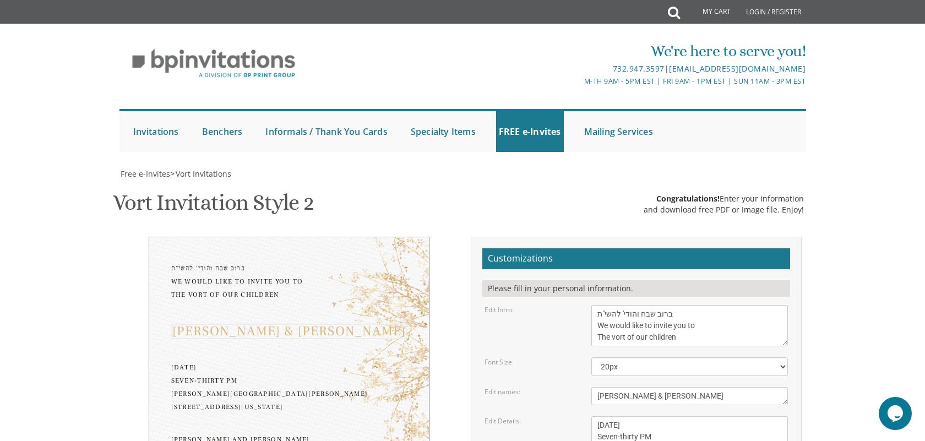
click at [739, 416] on textarea "[DATE] Seven-thirty PM [PERSON_NAME][GEOGRAPHIC_DATA][PERSON_NAME] [STREET_ADDR…" at bounding box center [690, 448] width 197 height 64
drag, startPoint x: 693, startPoint y: 372, endPoint x: 607, endPoint y: 311, distance: 105.5
click at [607, 311] on form "Customizations Please fill in your personal information. Edit Intro: With grati…" at bounding box center [637, 433] width 308 height 371
paste textarea "[DATE], י״ח [PERSON_NAME] [DATE] Eight-Thirty PM | [GEOGRAPHIC_DATA] [STREET_AD…"
click at [695, 416] on textarea "[DATE] Seven-thirty PM [PERSON_NAME][GEOGRAPHIC_DATA][PERSON_NAME] [STREET_ADDR…" at bounding box center [690, 448] width 197 height 64
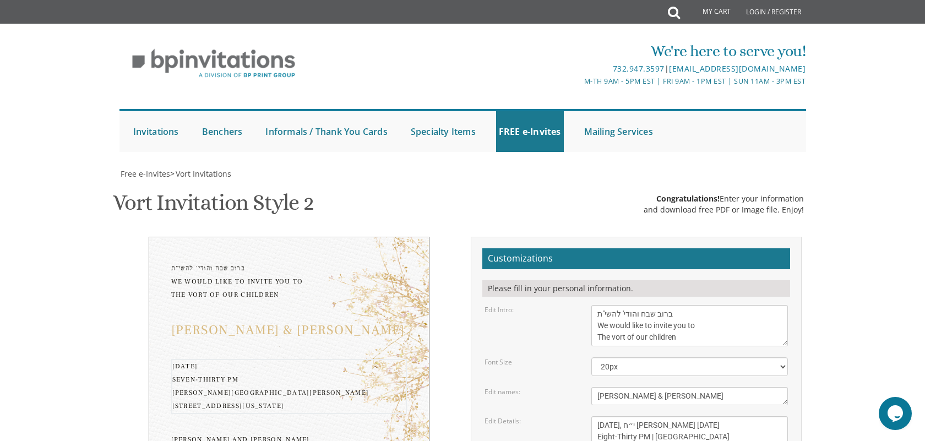
type textarea "[DATE], י״ח [PERSON_NAME] [DATE] Eight-Thirty PM | [GEOGRAPHIC_DATA] [STREET_AD…"
click at [710, 378] on form "Customizations Please fill in your personal information. Edit Intro: With grati…" at bounding box center [637, 433] width 308 height 371
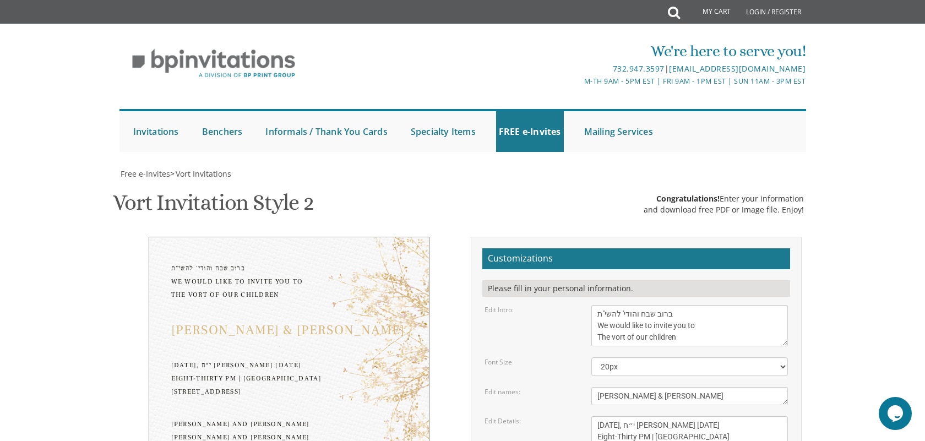
drag, startPoint x: 696, startPoint y: 407, endPoint x: 587, endPoint y: 400, distance: 108.8
paste textarea "[PERSON_NAME] and [PERSON_NAME] [PERSON_NAME] and [PERSON_NAME]"
type textarea "[PERSON_NAME] and [PERSON_NAME] [PERSON_NAME] and [PERSON_NAME]"
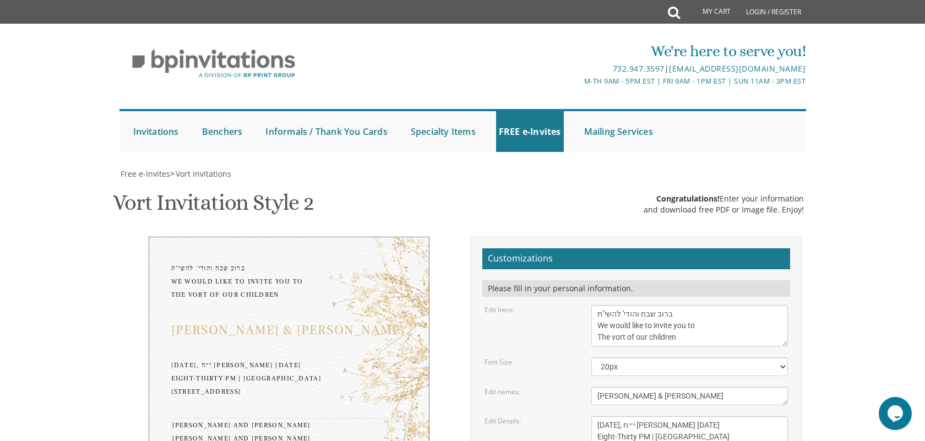
click at [656, 416] on textarea "[DATE] Seven-thirty PM [PERSON_NAME][GEOGRAPHIC_DATA][PERSON_NAME] [STREET_ADDR…" at bounding box center [690, 448] width 197 height 64
click at [660, 416] on textarea "[DATE] Seven-thirty PM [PERSON_NAME][GEOGRAPHIC_DATA][PERSON_NAME] [STREET_ADDR…" at bounding box center [690, 448] width 197 height 64
click at [670, 416] on textarea "[DATE] Seven-thirty PM [PERSON_NAME][GEOGRAPHIC_DATA][PERSON_NAME] [STREET_ADDR…" at bounding box center [690, 448] width 197 height 64
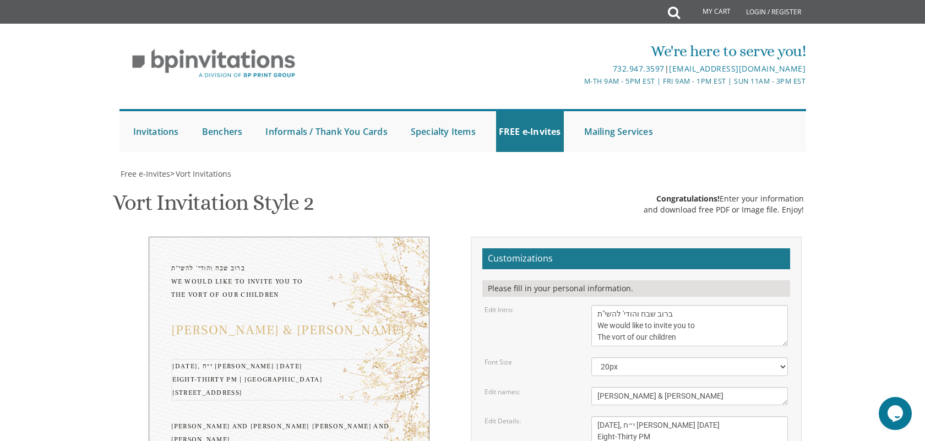
click at [741, 416] on textarea "[DATE] Seven-thirty PM [PERSON_NAME][GEOGRAPHIC_DATA][PERSON_NAME] [STREET_ADDR…" at bounding box center [690, 448] width 197 height 64
click at [668, 416] on textarea "[DATE] Seven-thirty PM [PERSON_NAME][GEOGRAPHIC_DATA][PERSON_NAME] [STREET_ADDR…" at bounding box center [690, 448] width 197 height 64
click at [720, 416] on textarea "[DATE] Seven-thirty PM [PERSON_NAME][GEOGRAPHIC_DATA][PERSON_NAME] [STREET_ADDR…" at bounding box center [690, 448] width 197 height 64
click at [364, 394] on div "ברוב שבח והודי' להשי"ת We would like to invite you to The vort of our children …" at bounding box center [462, 438] width 695 height 402
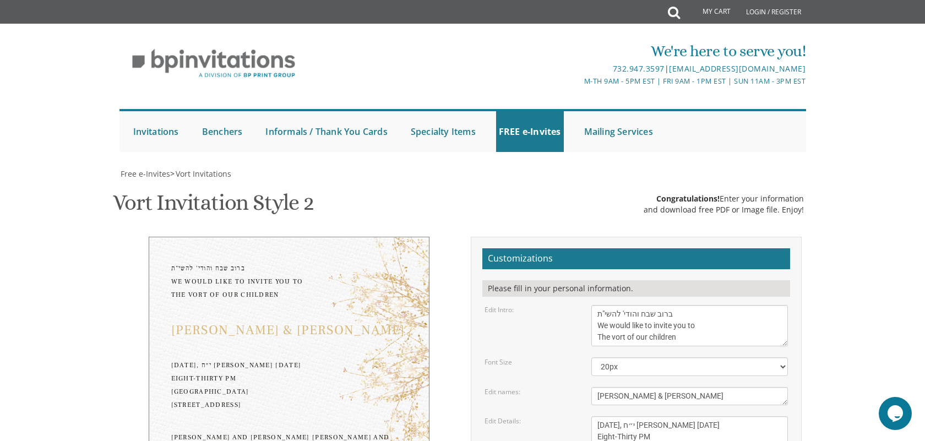
scroll to position [167, 0]
click at [661, 416] on textarea "[DATE] Seven-thirty PM [PERSON_NAME][GEOGRAPHIC_DATA][PERSON_NAME] [STREET_ADDR…" at bounding box center [690, 448] width 197 height 64
click at [690, 416] on textarea "[DATE] Seven-thirty PM [PERSON_NAME][GEOGRAPHIC_DATA][PERSON_NAME] [STREET_ADDR…" at bounding box center [690, 448] width 197 height 64
type textarea "[DATE], י״ח [PERSON_NAME] [DATE] Eight-Thirty PM [GEOGRAPHIC_DATA] [STREET_ADDR…"
